Goal: Connect with others: Connect with others

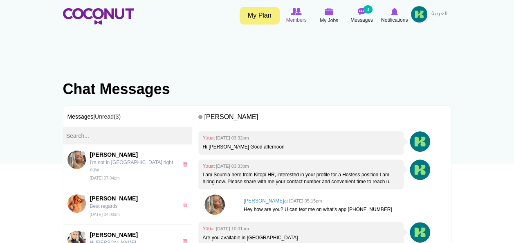
scroll to position [26, 0]
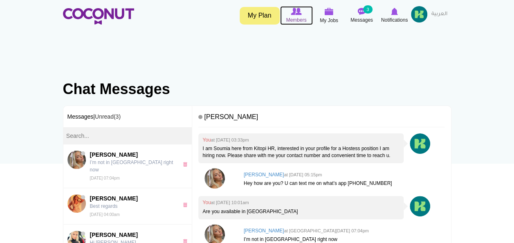
click at [294, 14] on img at bounding box center [296, 11] width 11 height 7
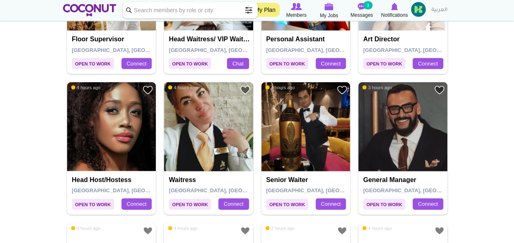
scroll to position [967, 0]
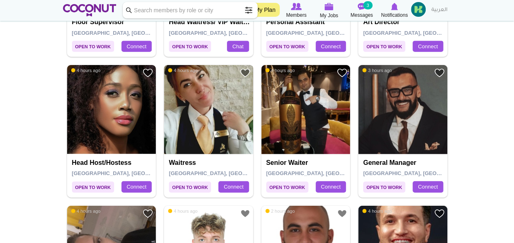
click at [188, 98] on img at bounding box center [208, 109] width 89 height 89
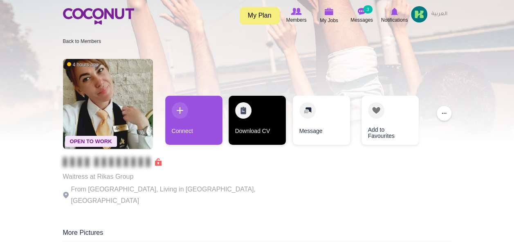
click at [258, 113] on link "Download CV" at bounding box center [257, 120] width 57 height 49
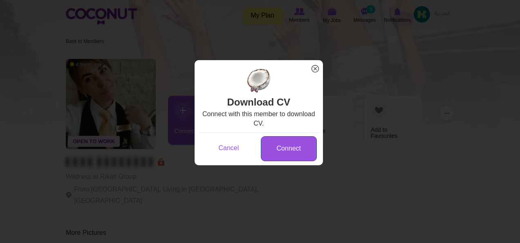
click at [282, 147] on link "Connect" at bounding box center [289, 148] width 56 height 25
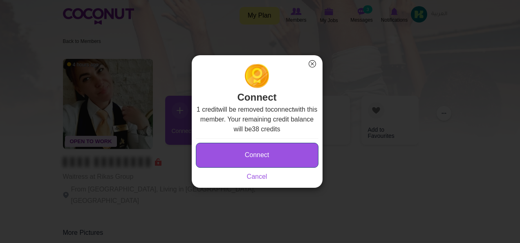
click at [274, 152] on button "Connect" at bounding box center [257, 155] width 123 height 25
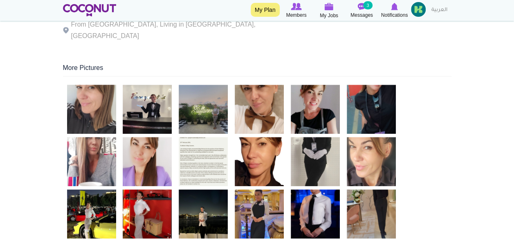
scroll to position [183, 0]
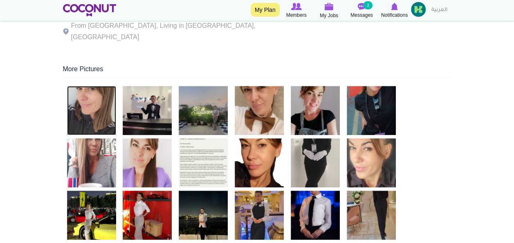
click at [100, 101] on img at bounding box center [91, 110] width 49 height 49
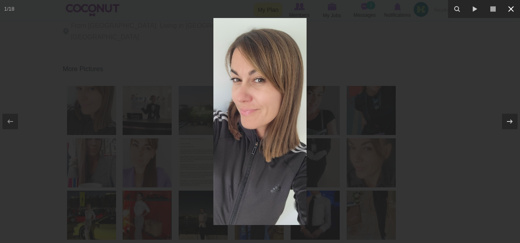
click at [510, 13] on icon at bounding box center [511, 9] width 10 height 10
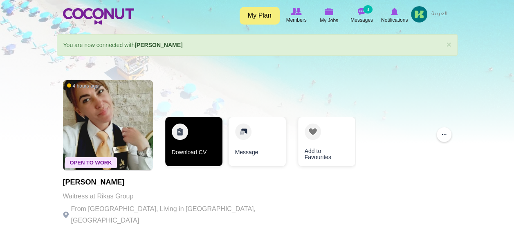
click at [197, 134] on link "Download CV" at bounding box center [193, 141] width 57 height 49
